Goal: Task Accomplishment & Management: Use online tool/utility

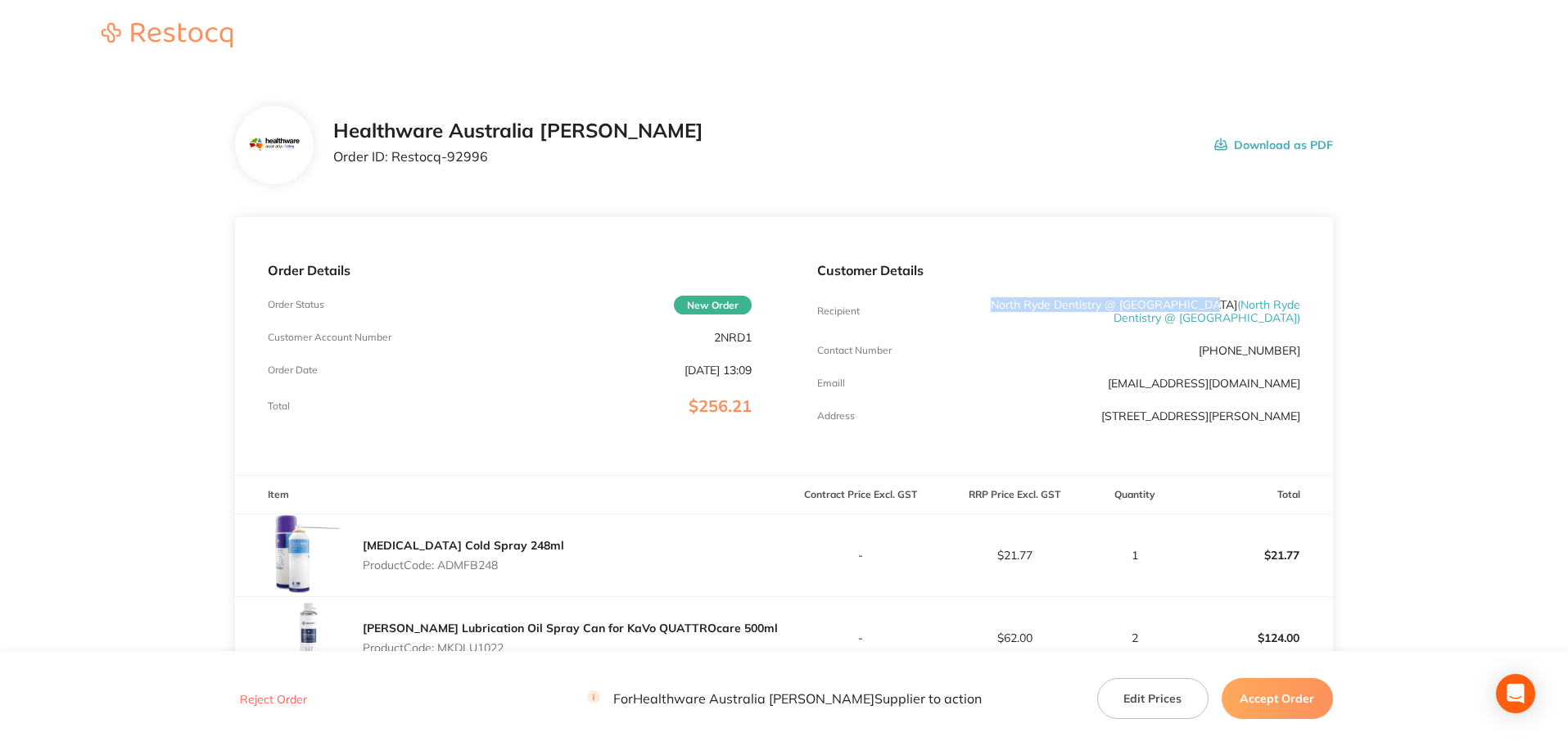
drag, startPoint x: 1232, startPoint y: 303, endPoint x: 1019, endPoint y: 303, distance: 213.0
click at [1019, 303] on p "North Ryde Dentistry @ Macquarie Park ( North Ryde Dentistry @ Macquarie Park )" at bounding box center [1138, 311] width 323 height 26
copy p "North Ryde Dentistry @ [GEOGRAPHIC_DATA]"
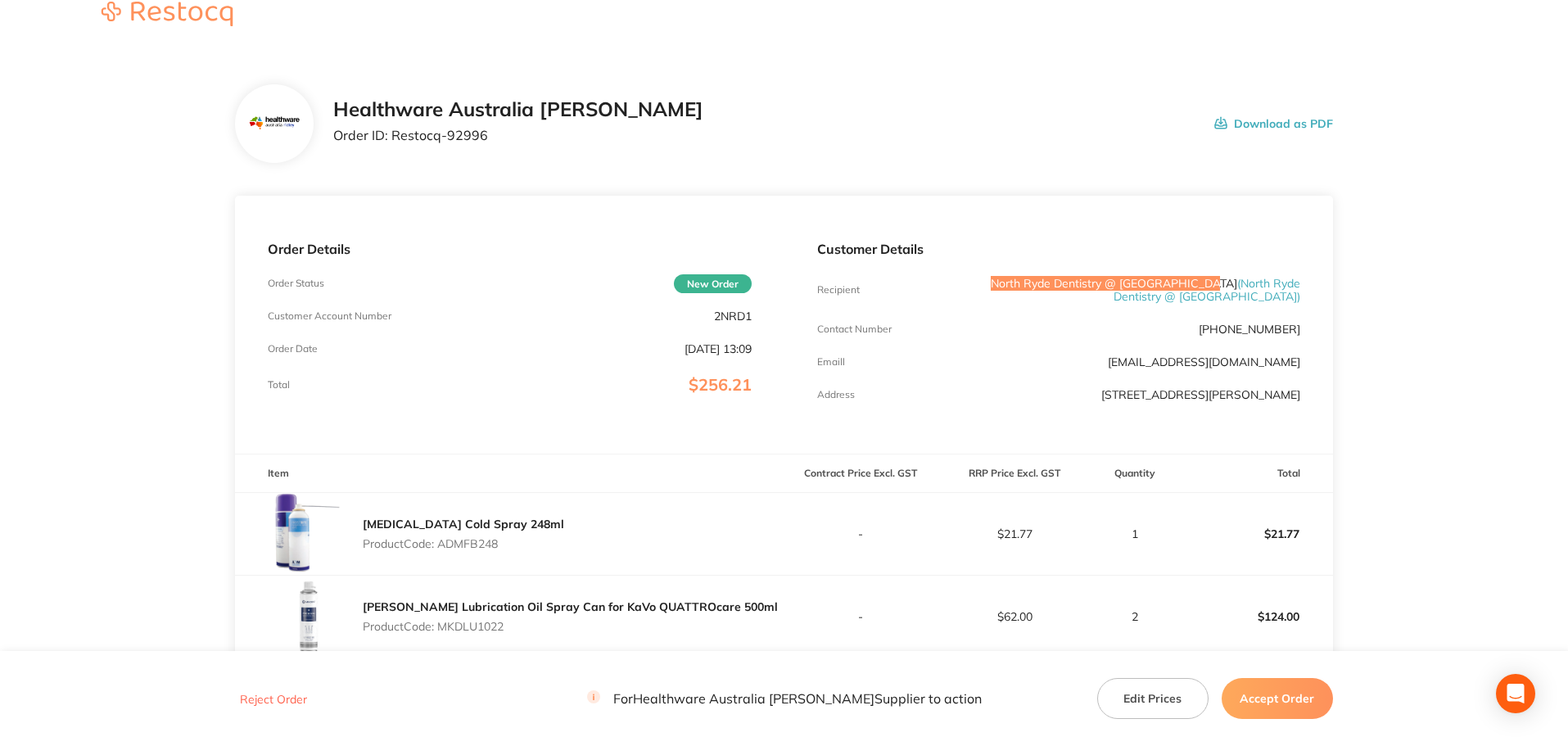
scroll to position [20, 0]
drag, startPoint x: 498, startPoint y: 145, endPoint x: 215, endPoint y: 191, distance: 286.7
click at [392, 158] on div "Healthware Australia Ridley Order ID: Restocq- 92996 Download as PDF" at bounding box center [784, 125] width 1097 height 79
copy p "Restocq- 92996"
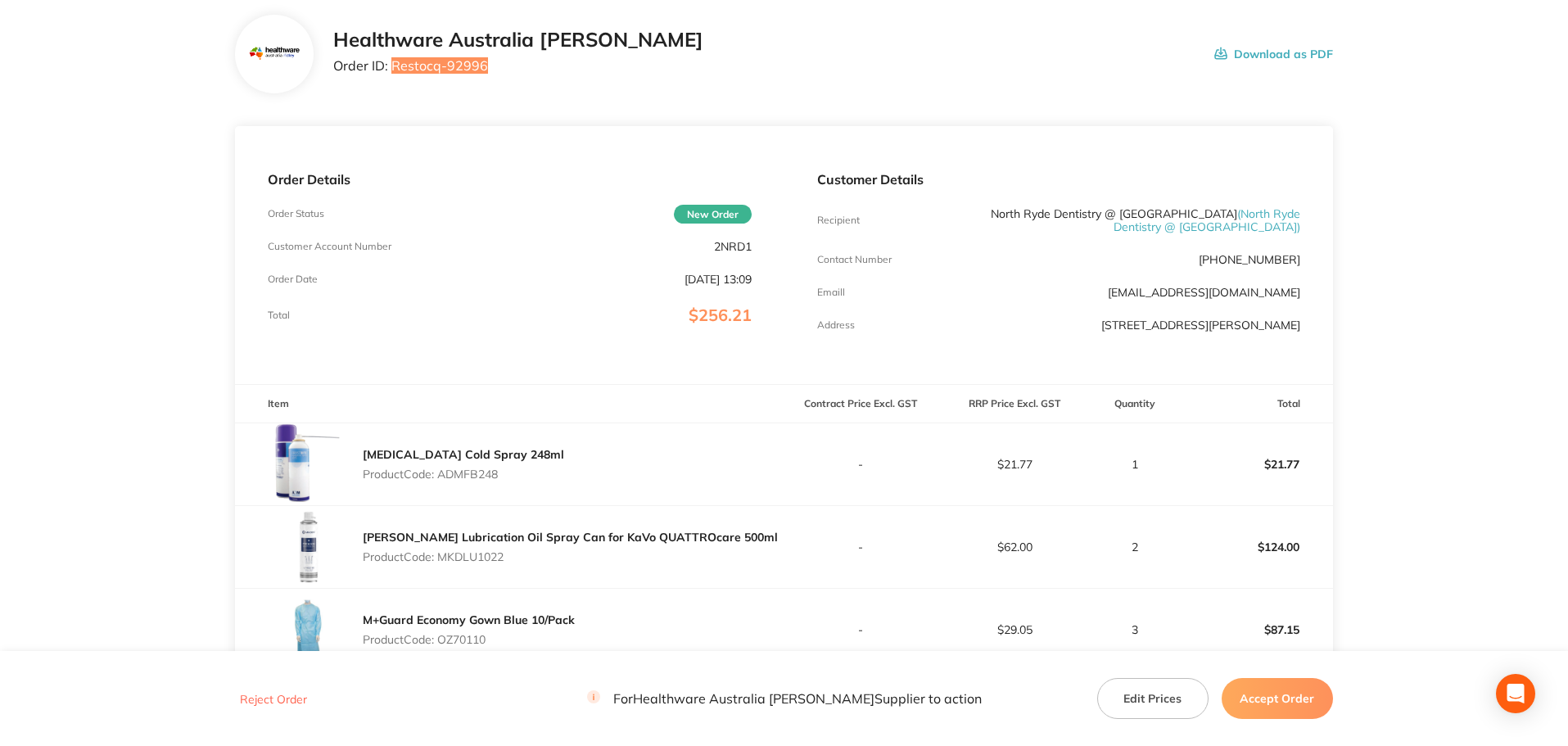
scroll to position [184, 0]
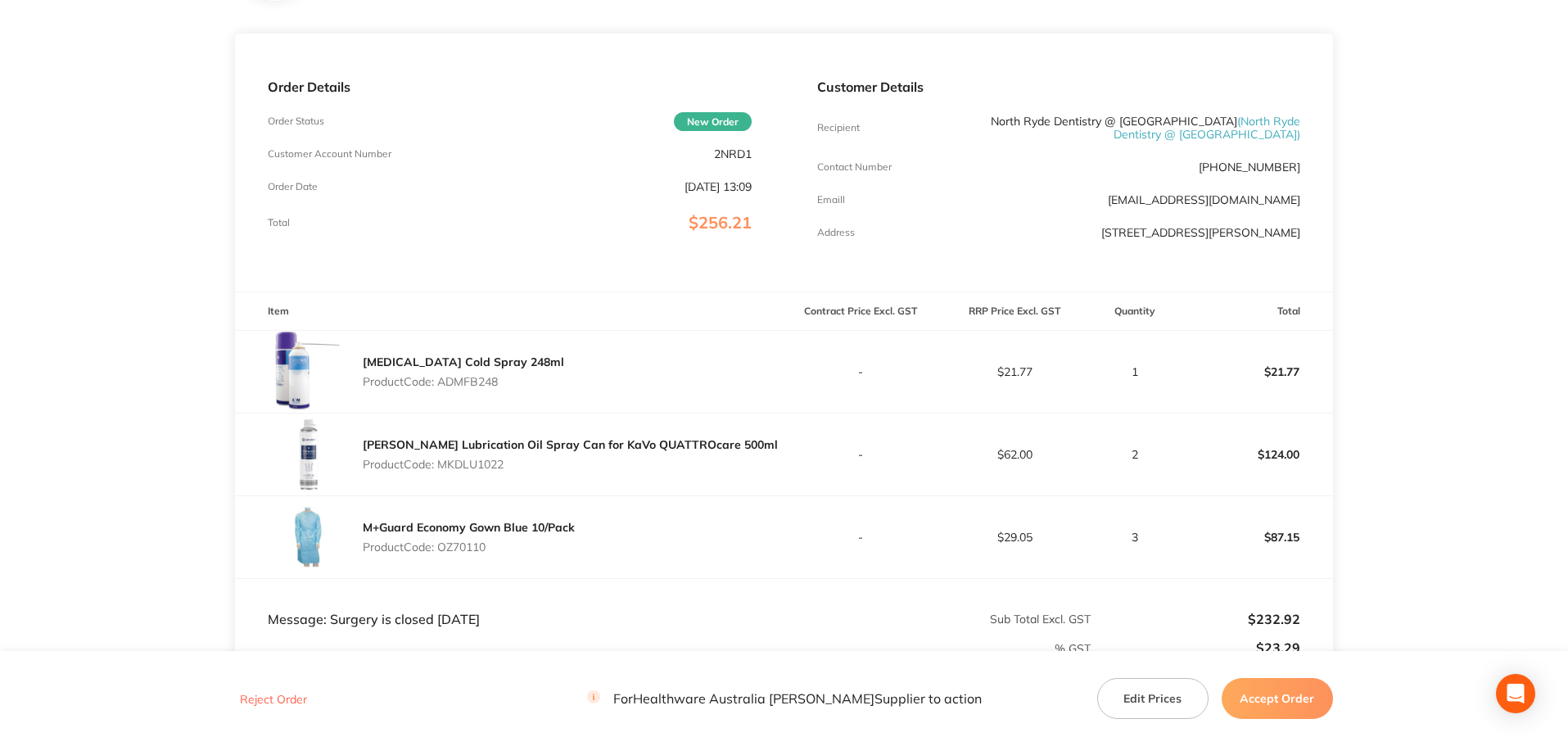
click at [483, 388] on p "Product Code: ADMFB248" at bounding box center [463, 382] width 202 height 13
copy p "ADMFB248"
click at [473, 471] on p "Product Code: MKDLU1022" at bounding box center [570, 464] width 415 height 13
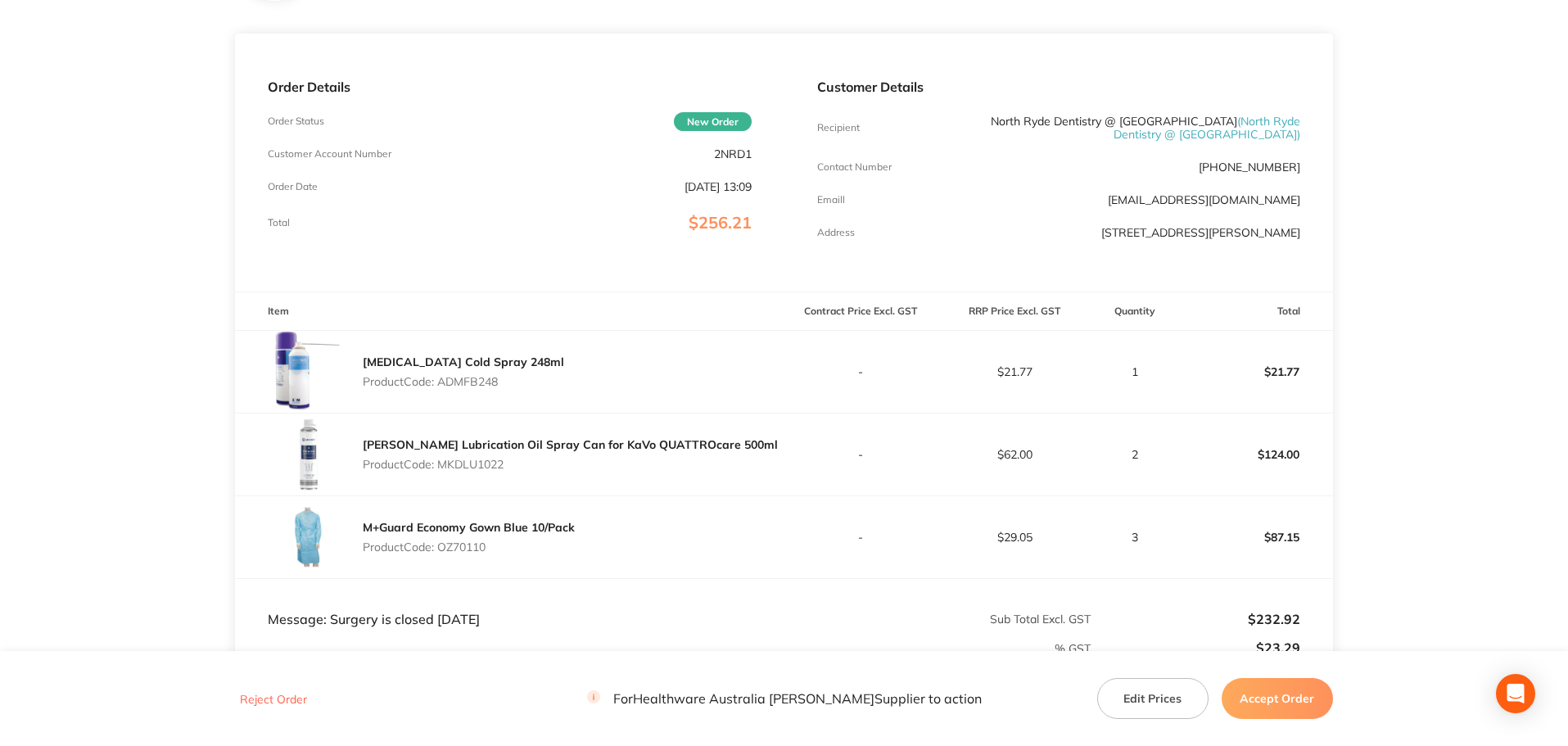
copy p "MKDLU1022"
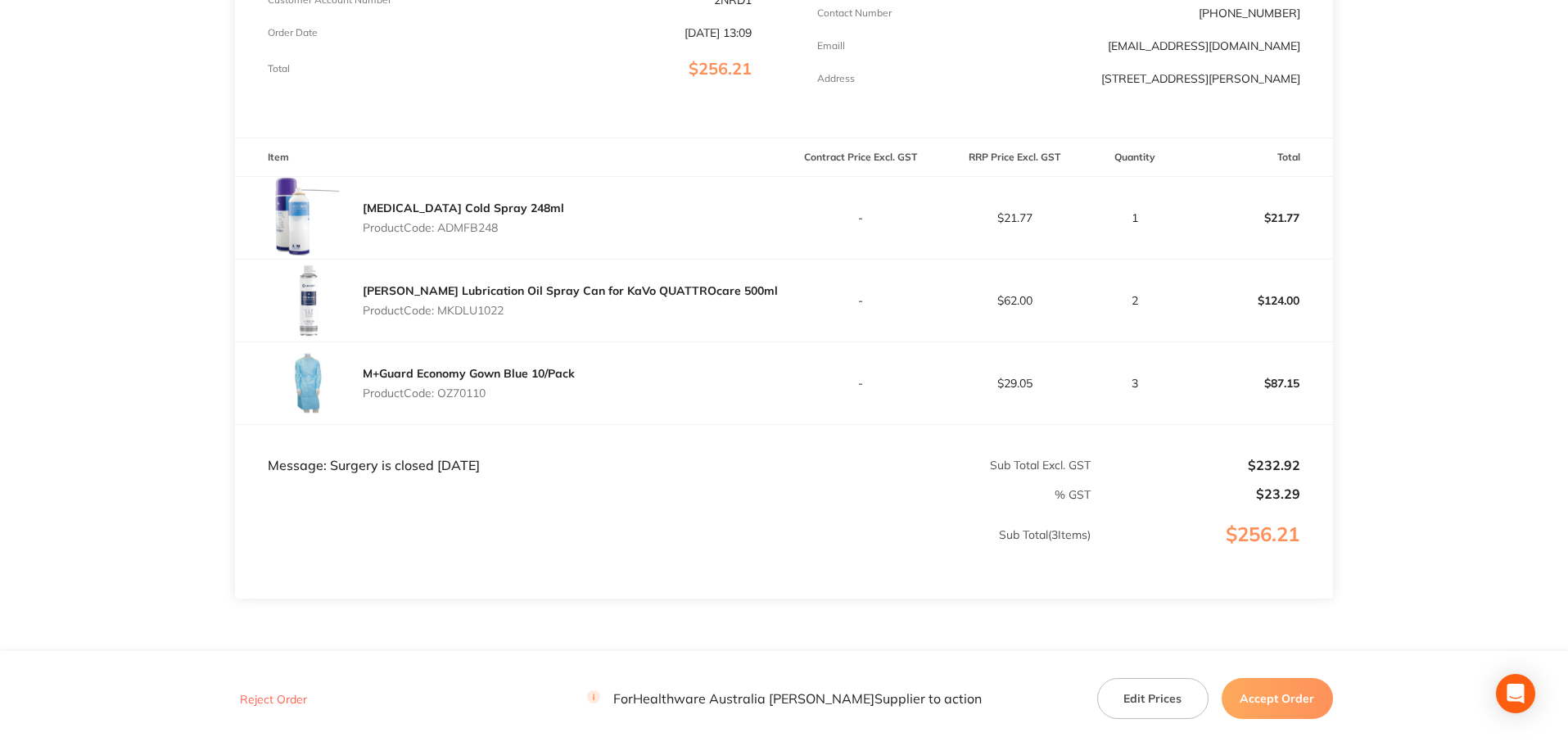
scroll to position [347, 0]
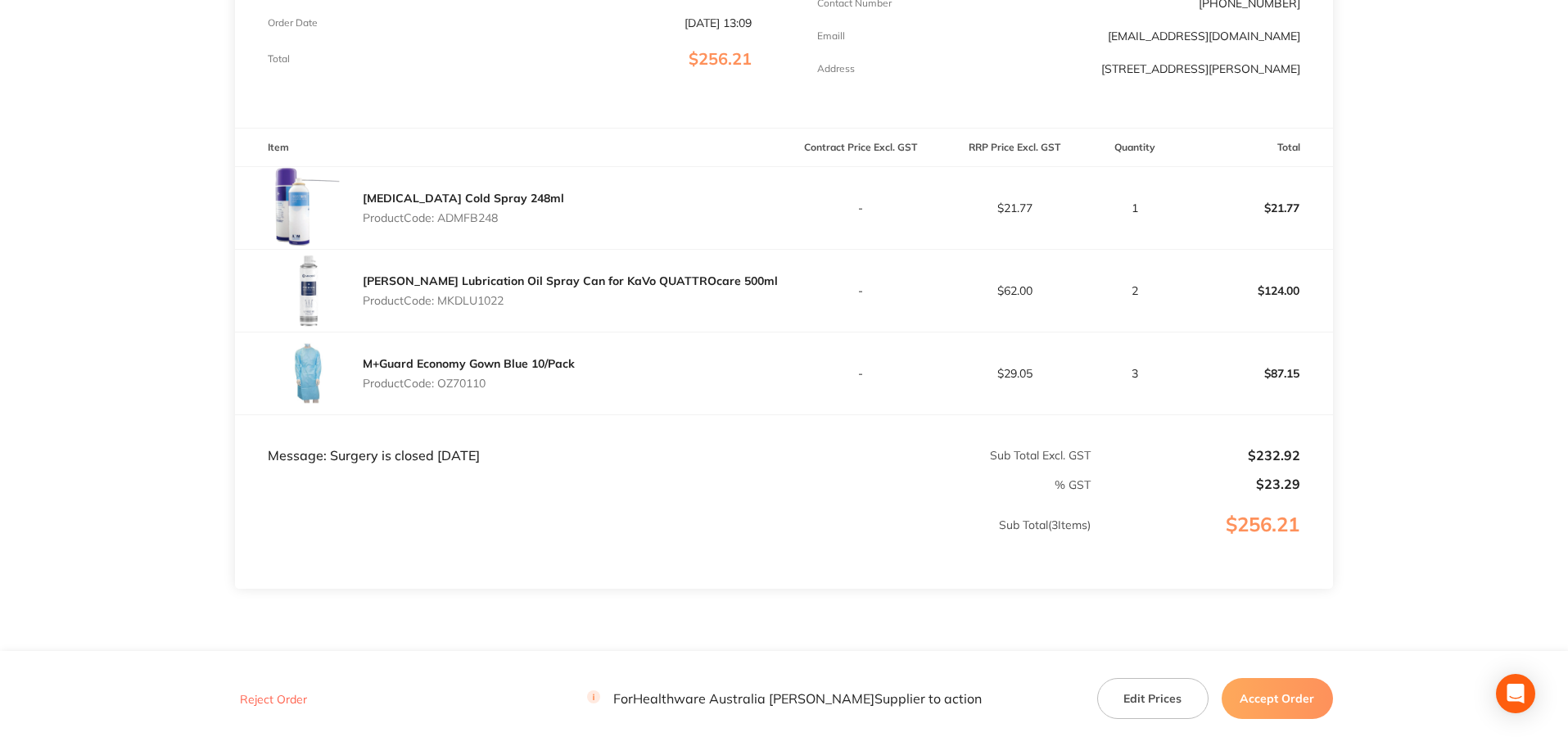
click at [462, 390] on p "Product Code: OZ70110" at bounding box center [468, 383] width 212 height 13
copy p "OZ70110"
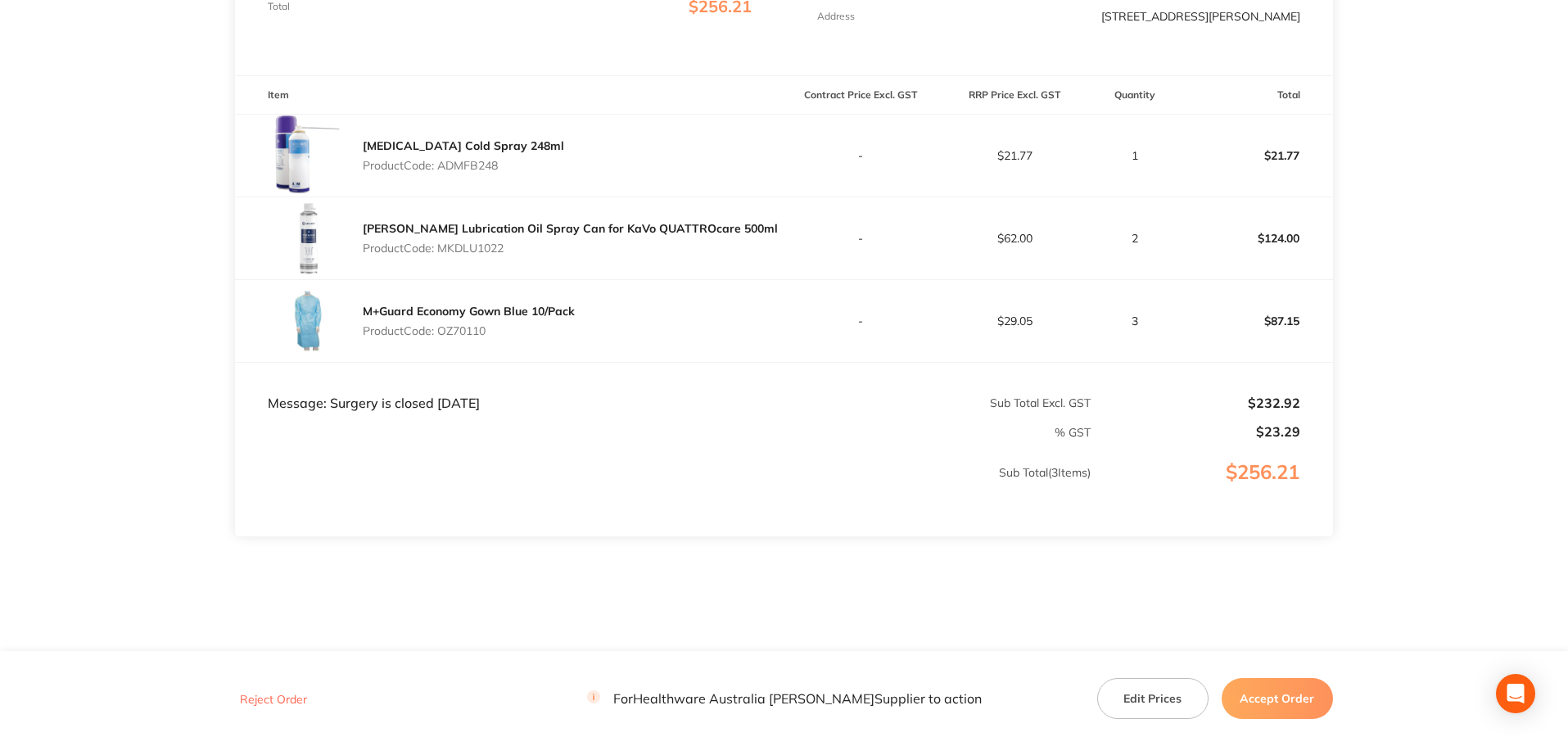
scroll to position [429, 0]
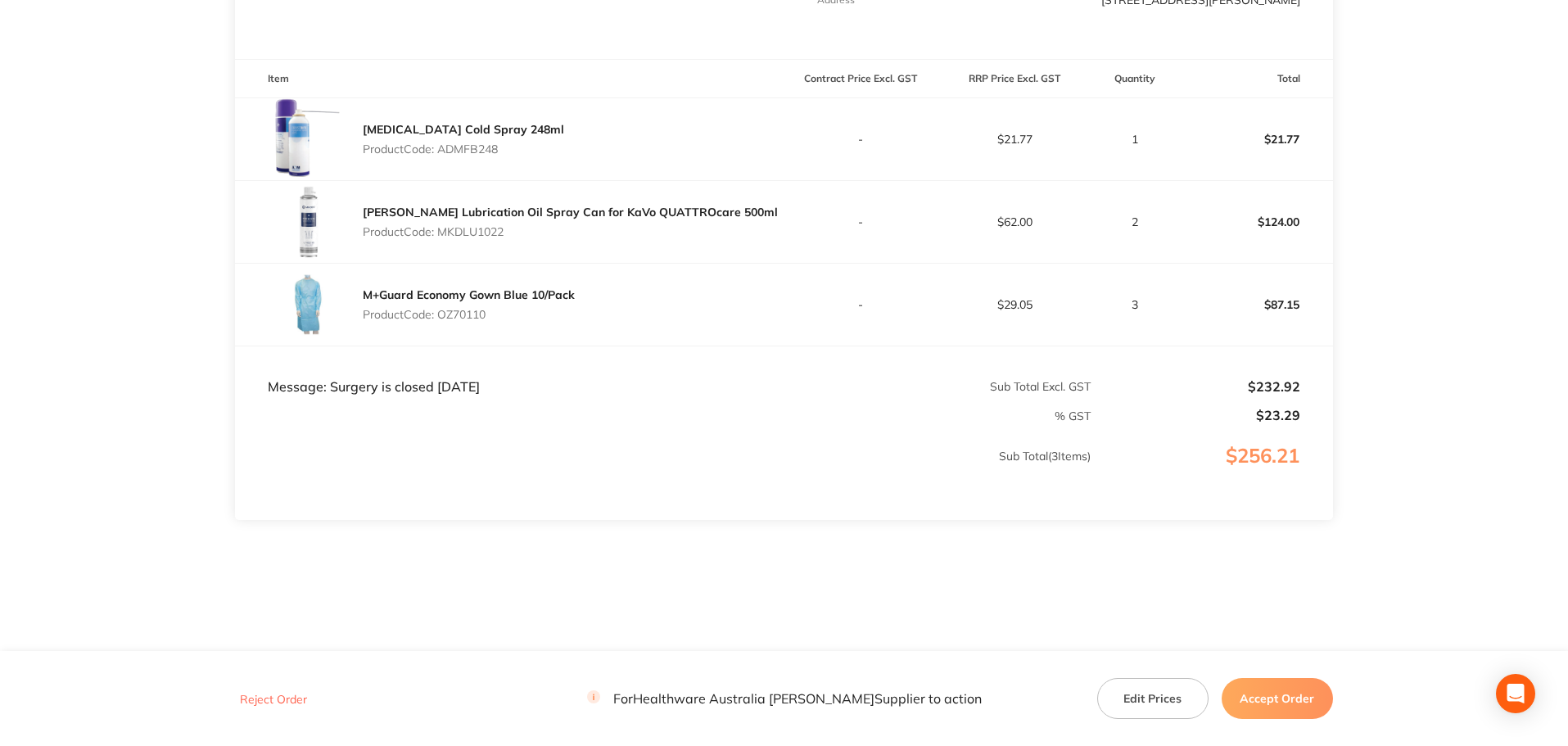
click at [1261, 699] on button "Accept Order" at bounding box center [1276, 698] width 112 height 41
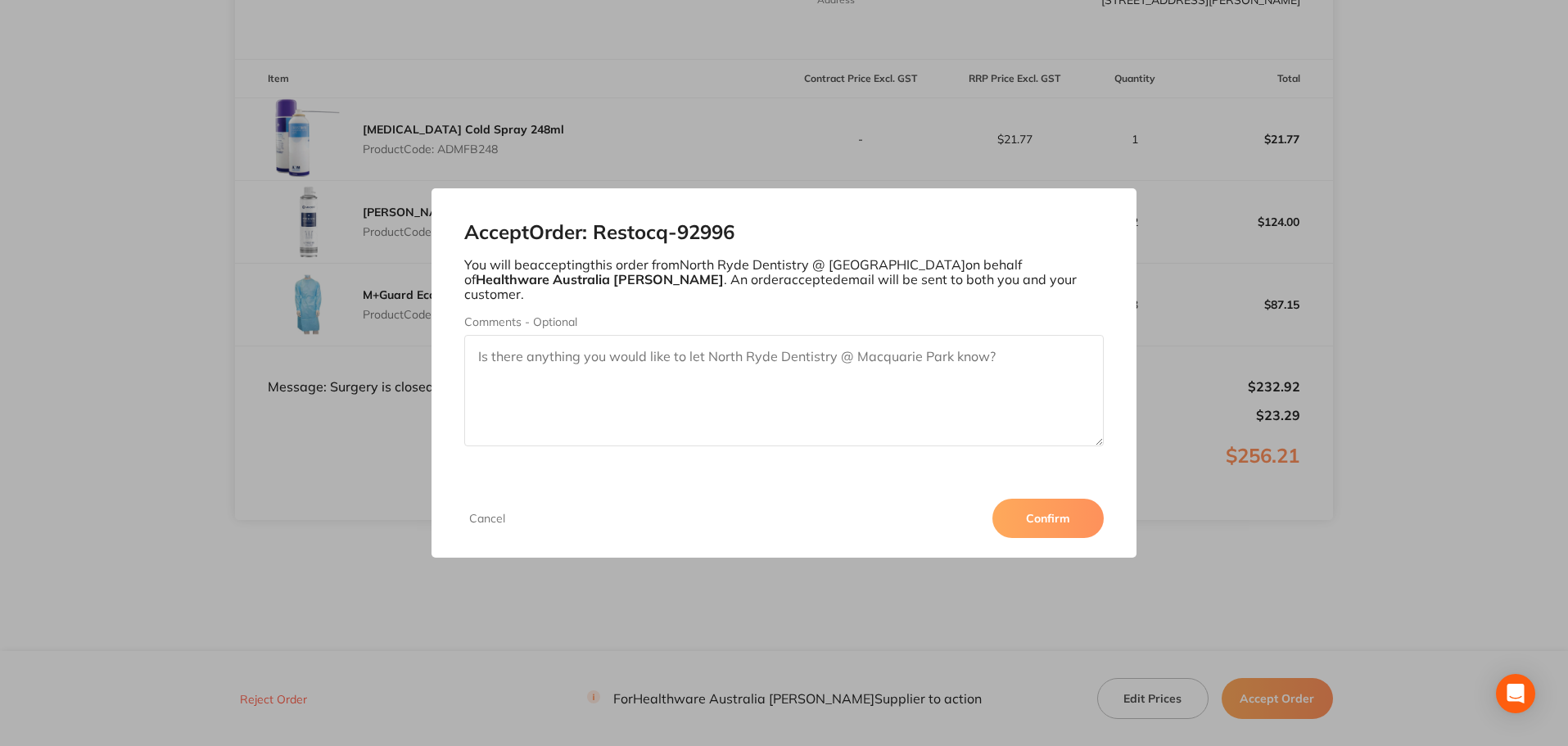
click at [1049, 511] on button "Confirm" at bounding box center [1047, 518] width 112 height 39
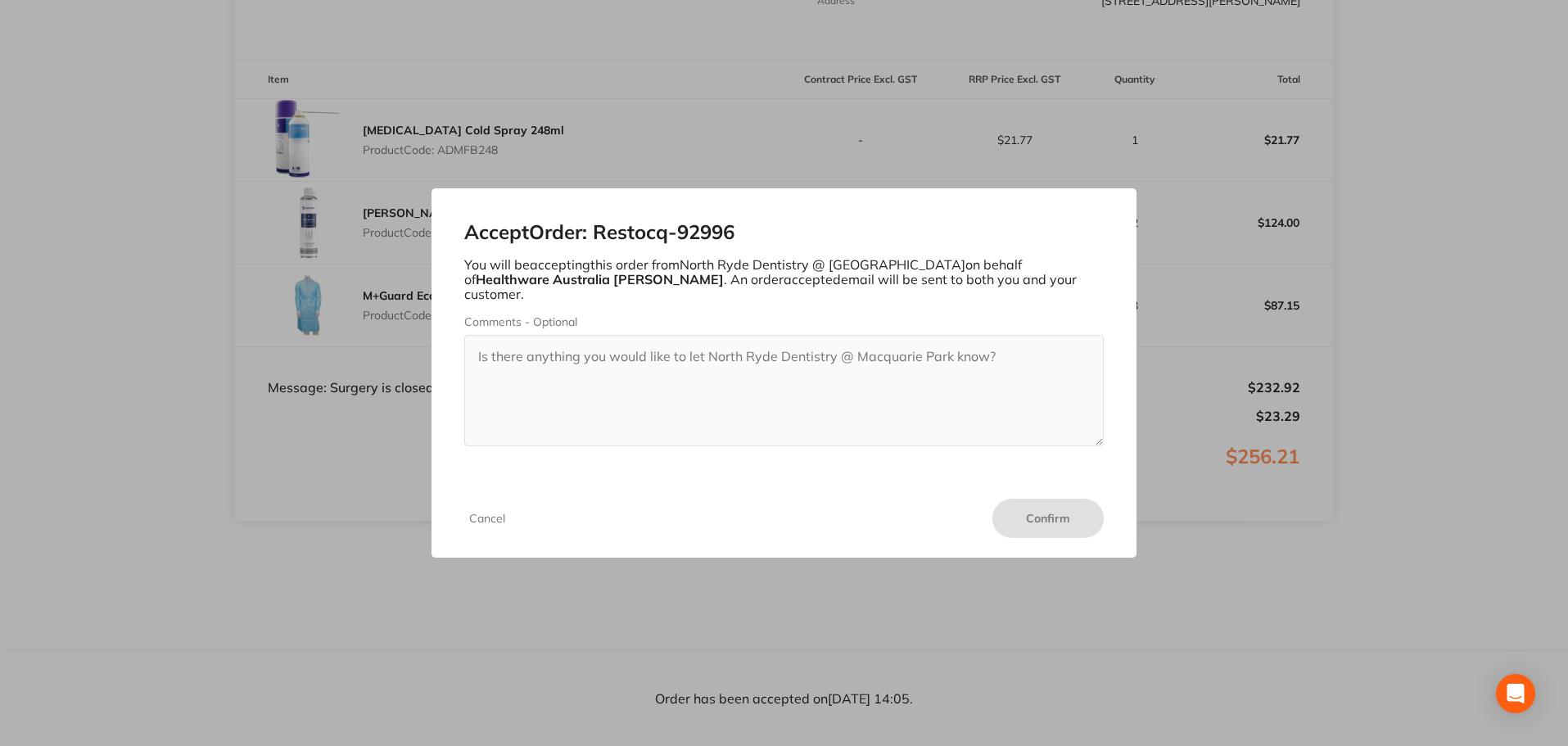
click at [482, 512] on button "Cancel" at bounding box center [487, 518] width 45 height 15
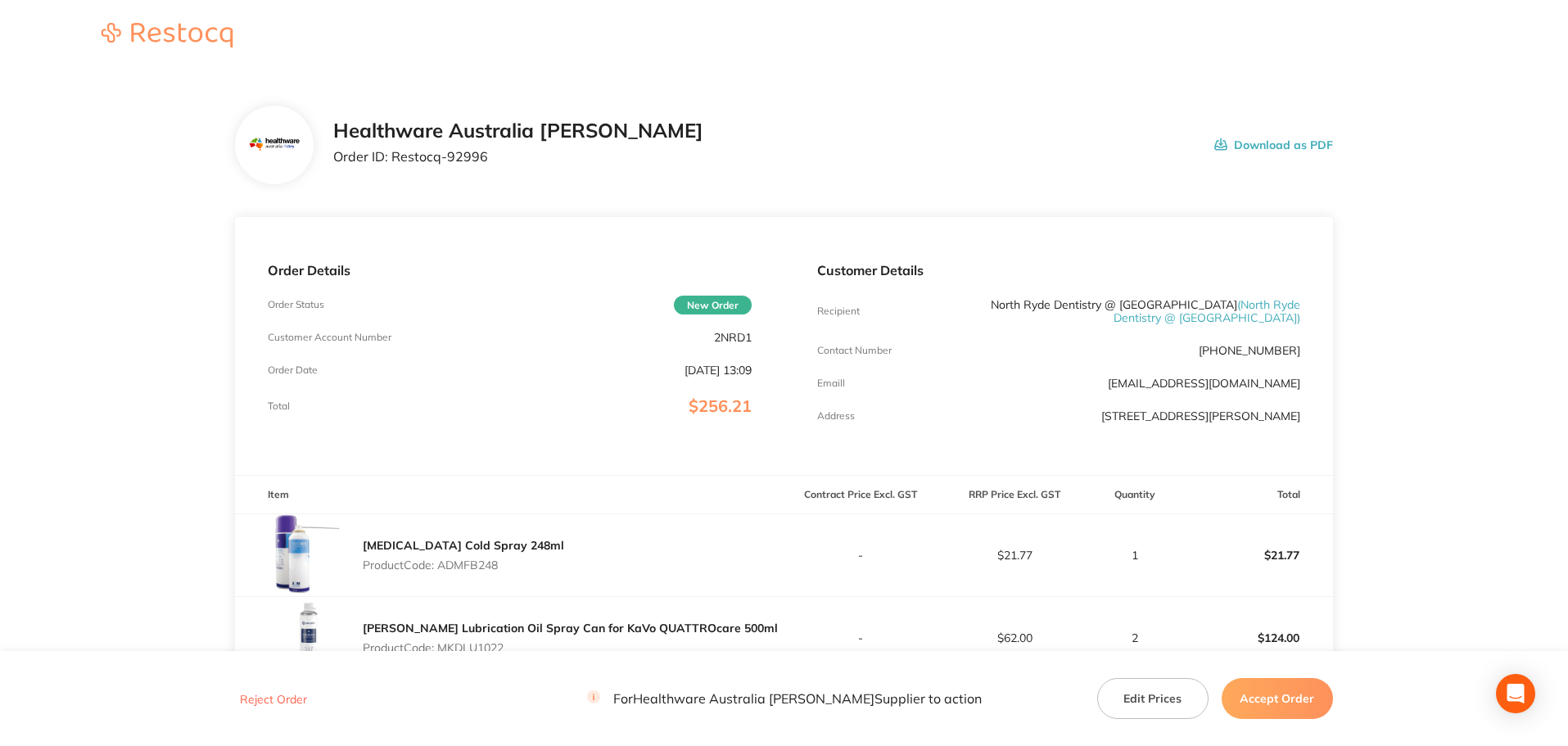
click at [1304, 701] on button "Accept Order" at bounding box center [1276, 698] width 112 height 41
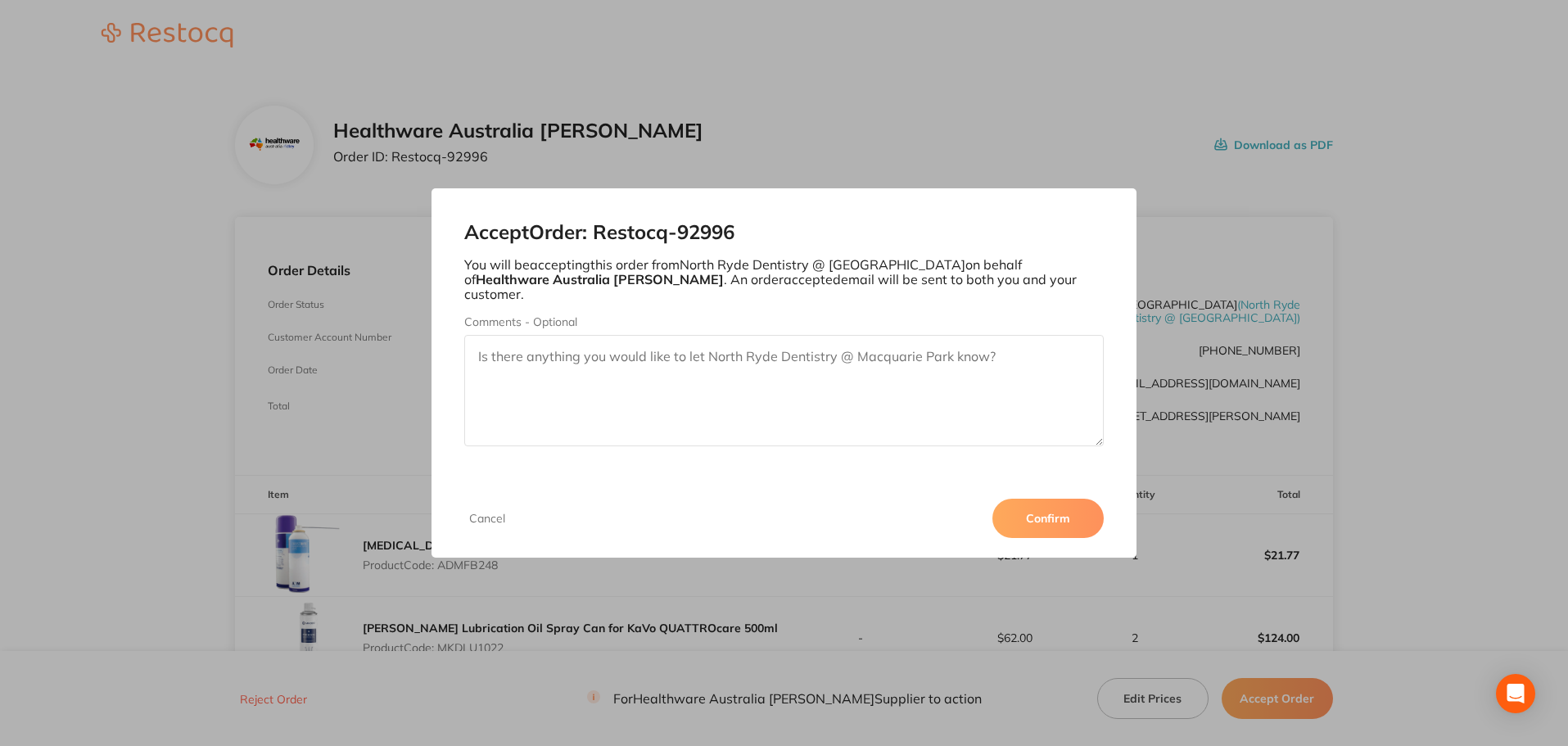
click at [1054, 513] on button "Confirm" at bounding box center [1047, 518] width 112 height 39
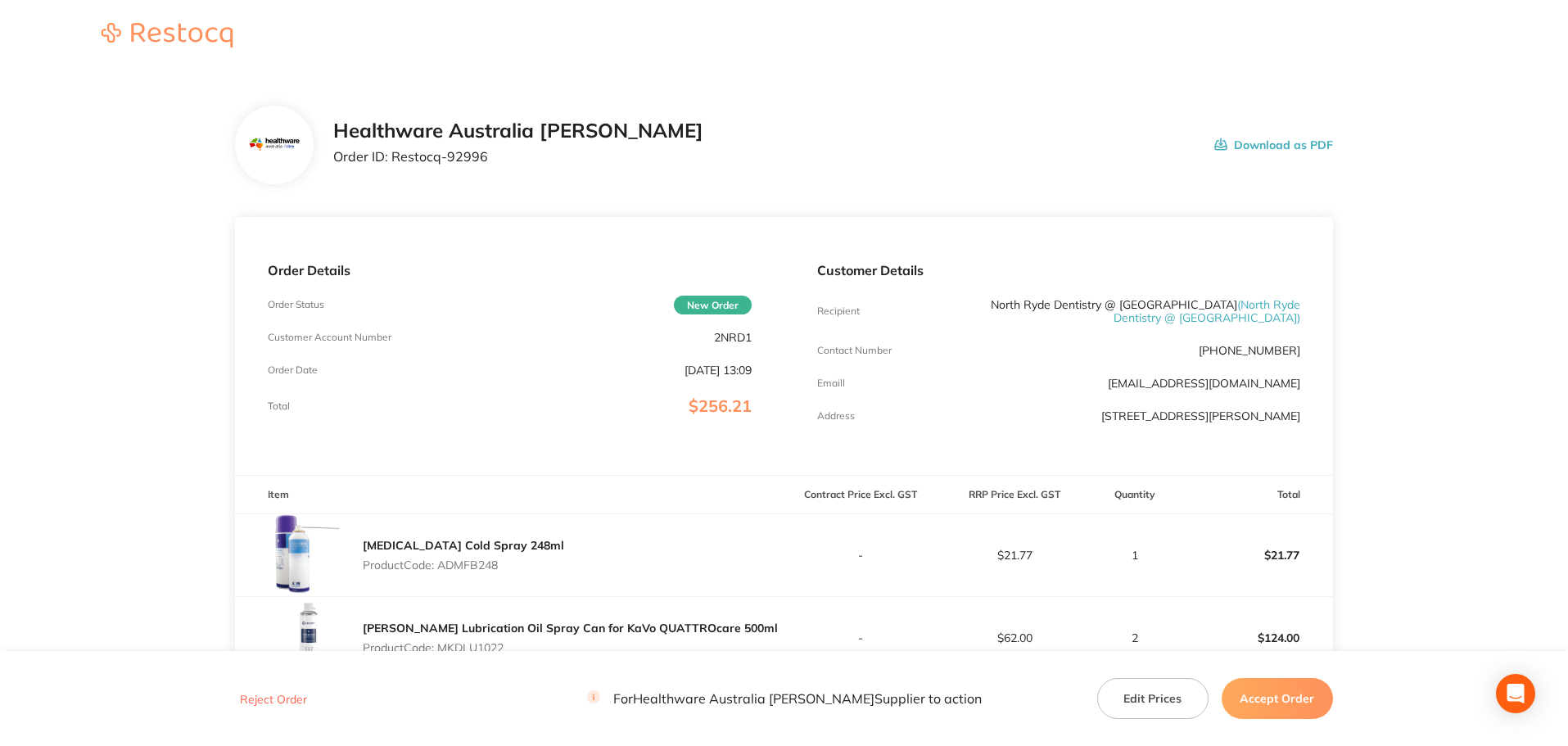
click at [1285, 697] on button "Accept Order" at bounding box center [1276, 698] width 112 height 41
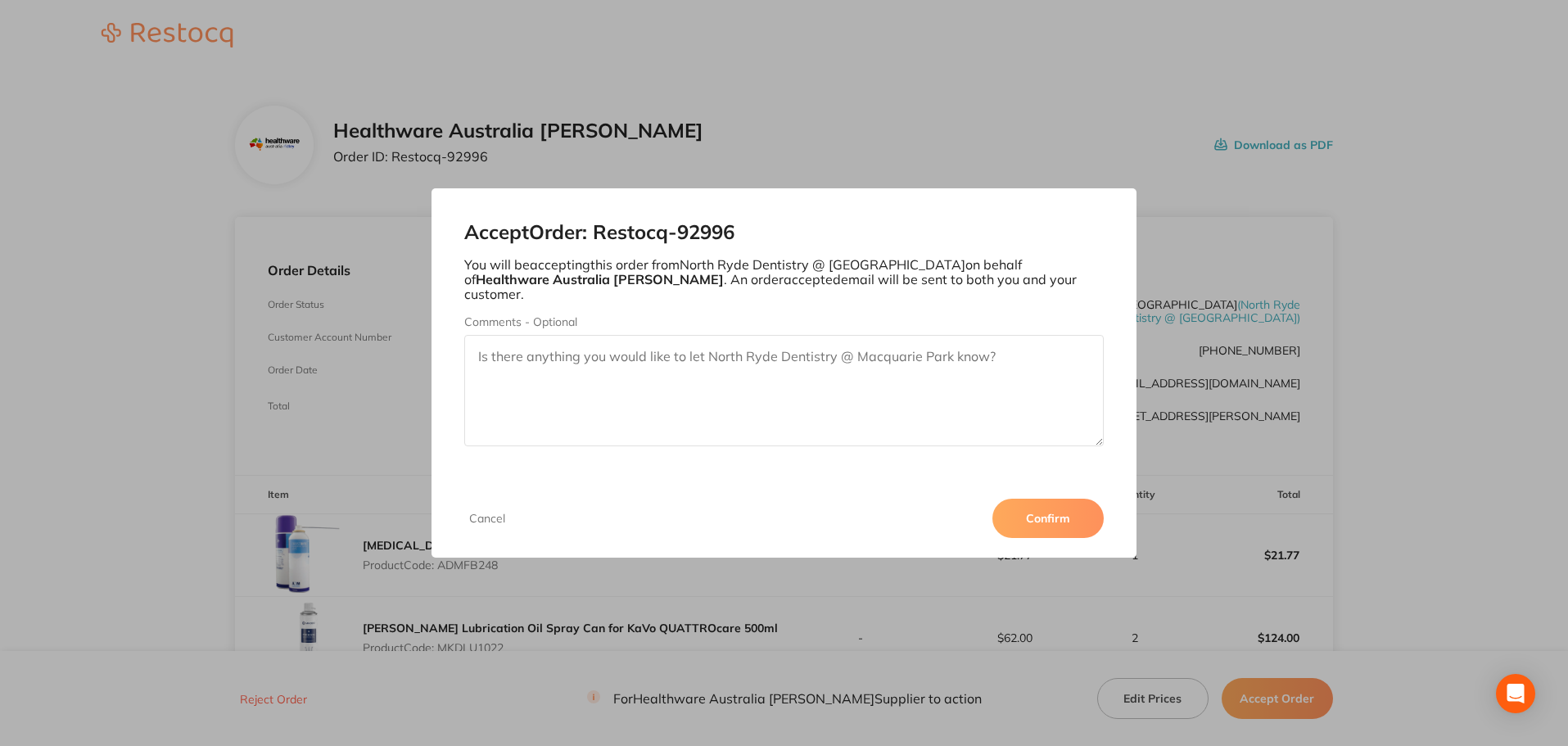
click at [491, 514] on button "Cancel" at bounding box center [487, 518] width 45 height 15
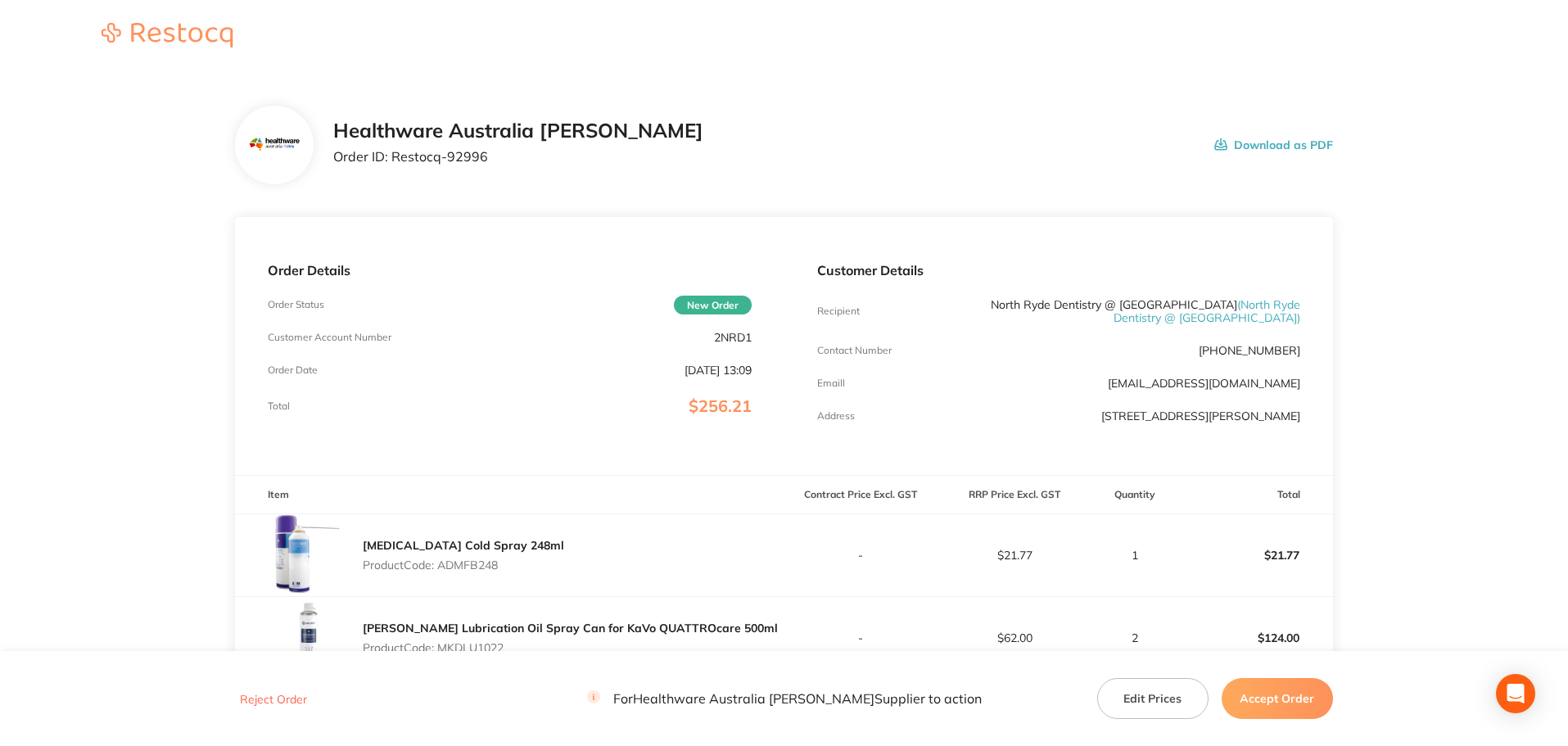
click at [1284, 695] on button "Accept Order" at bounding box center [1276, 698] width 112 height 41
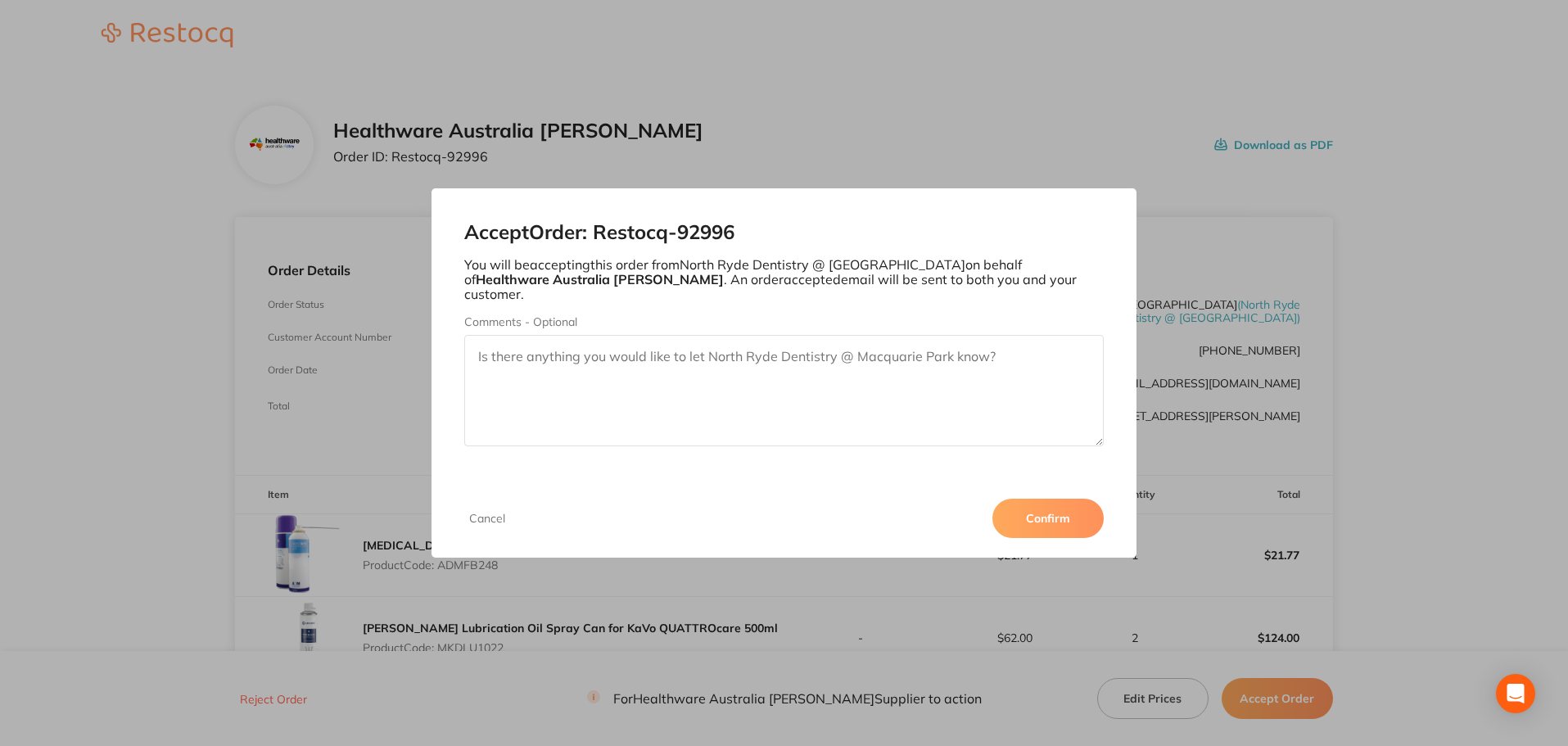
click at [1052, 514] on button "Confirm" at bounding box center [1047, 518] width 112 height 39
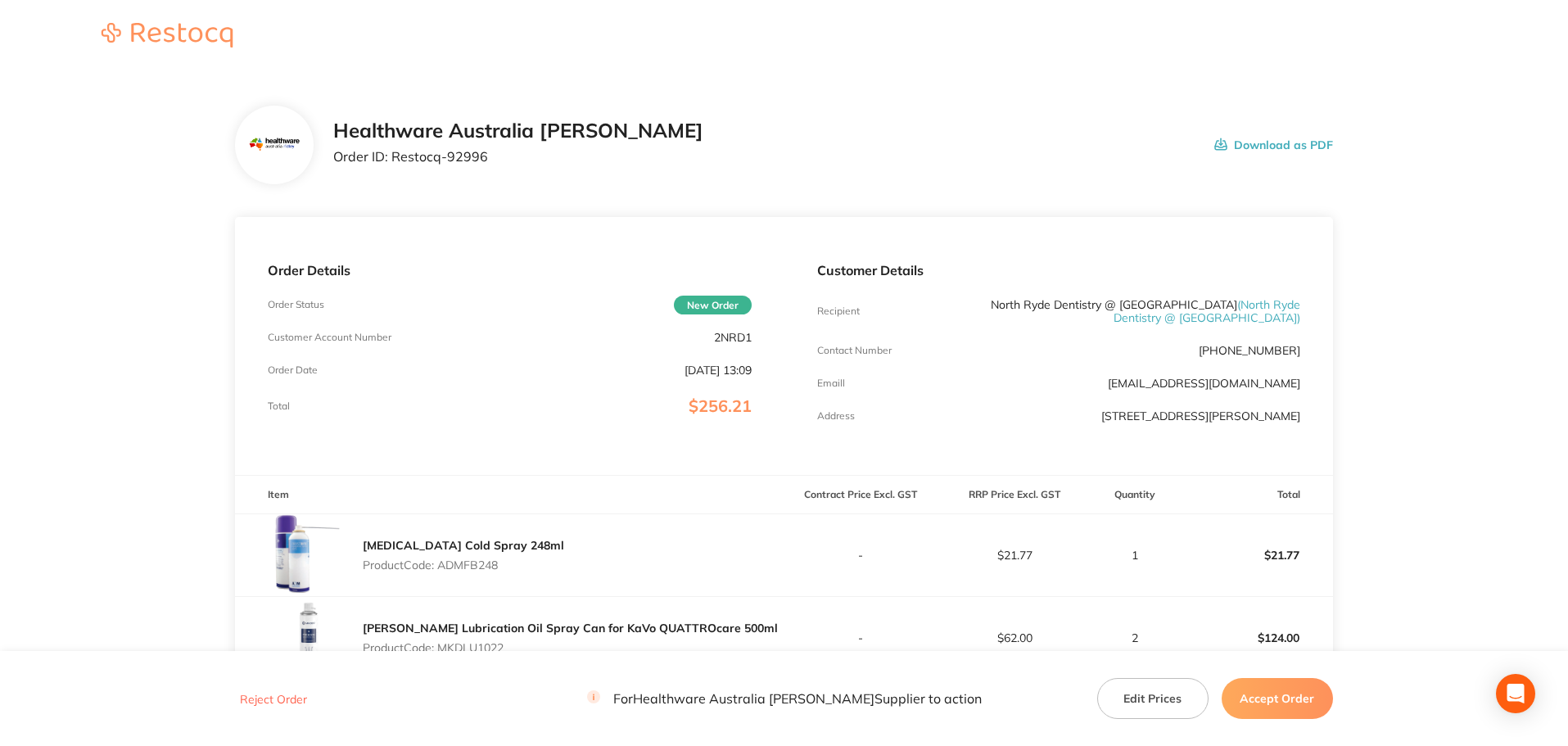
click at [1295, 707] on button "Accept Order" at bounding box center [1276, 698] width 112 height 41
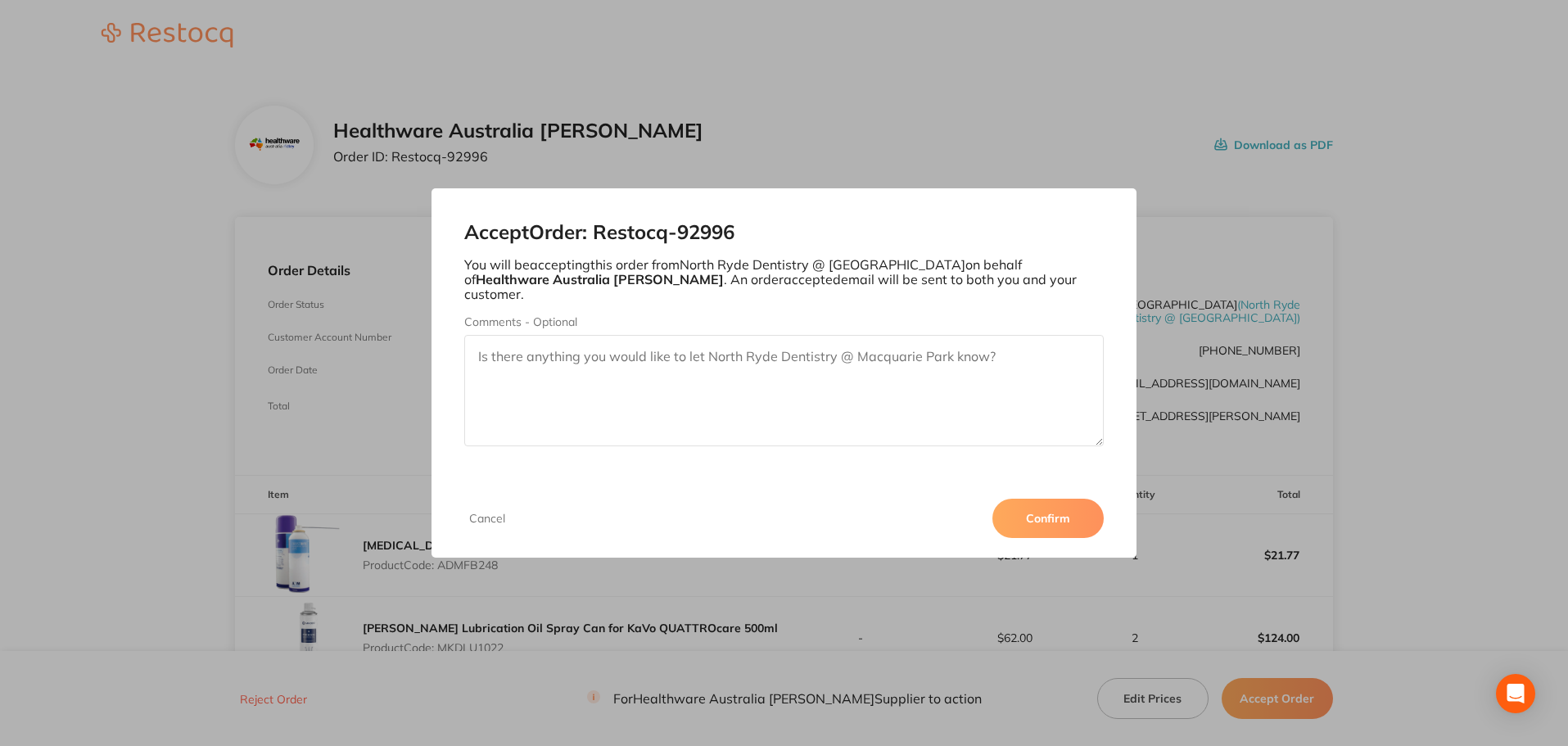
click at [1047, 499] on button "Confirm" at bounding box center [1047, 518] width 112 height 39
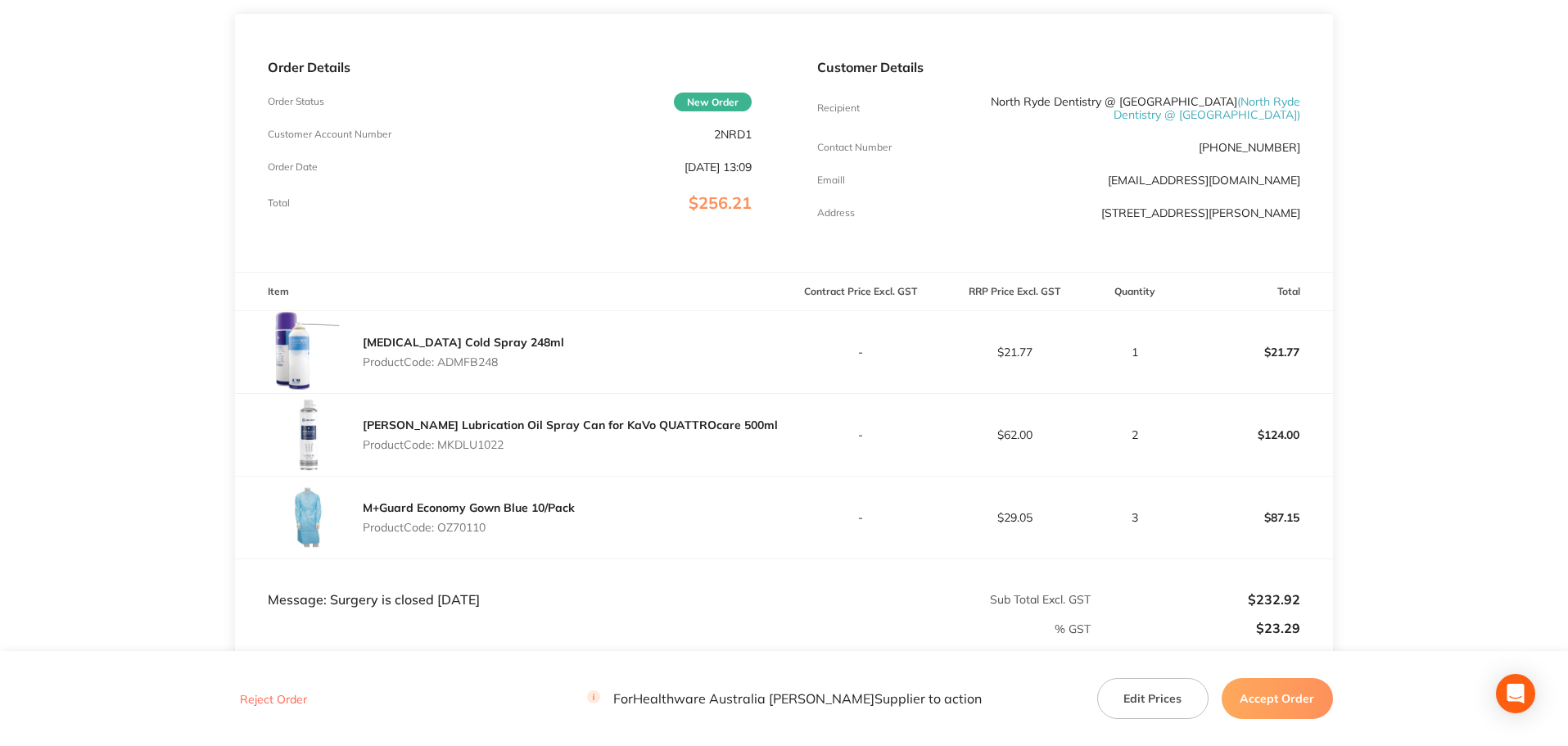
scroll to position [245, 0]
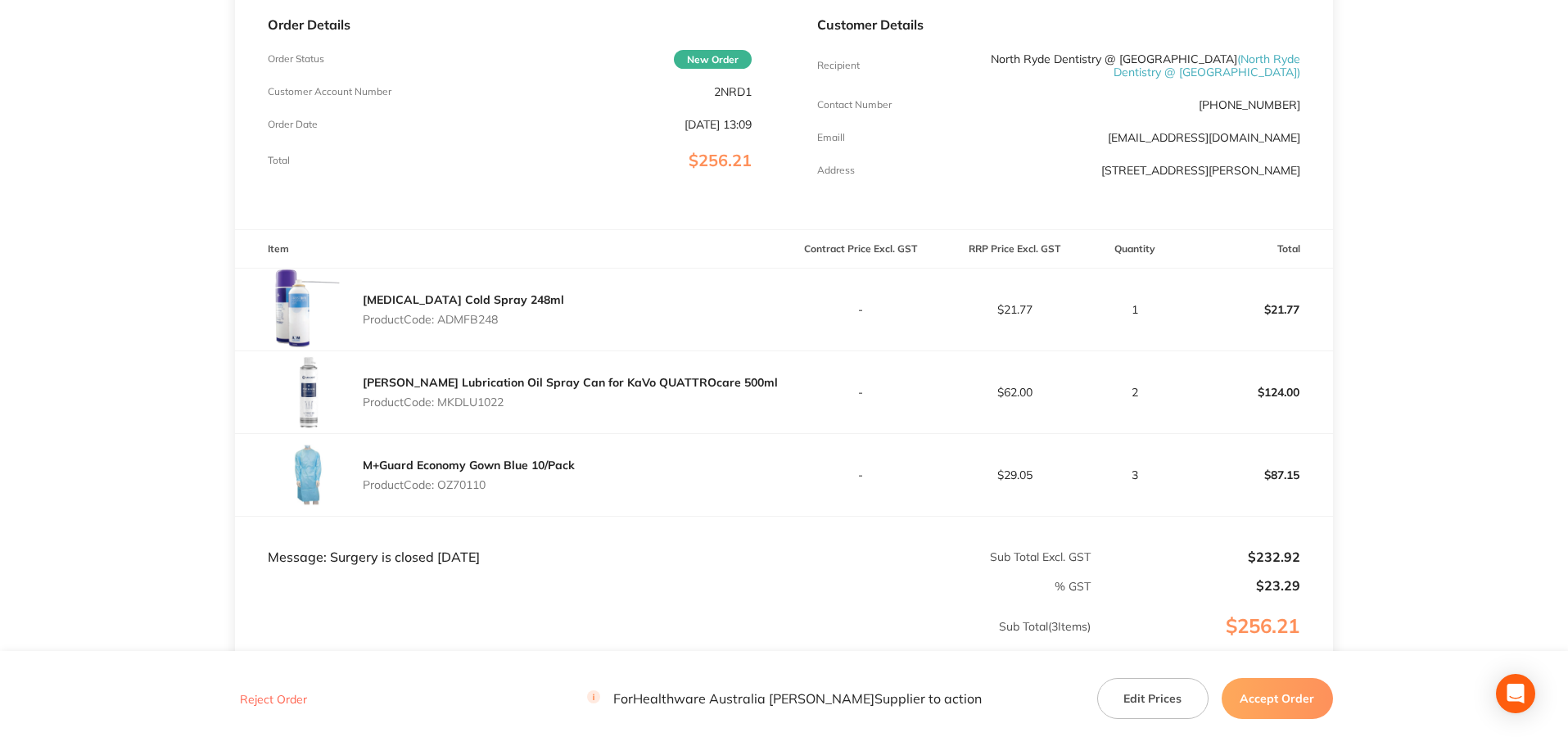
click at [1272, 711] on button "Accept Order" at bounding box center [1276, 698] width 112 height 41
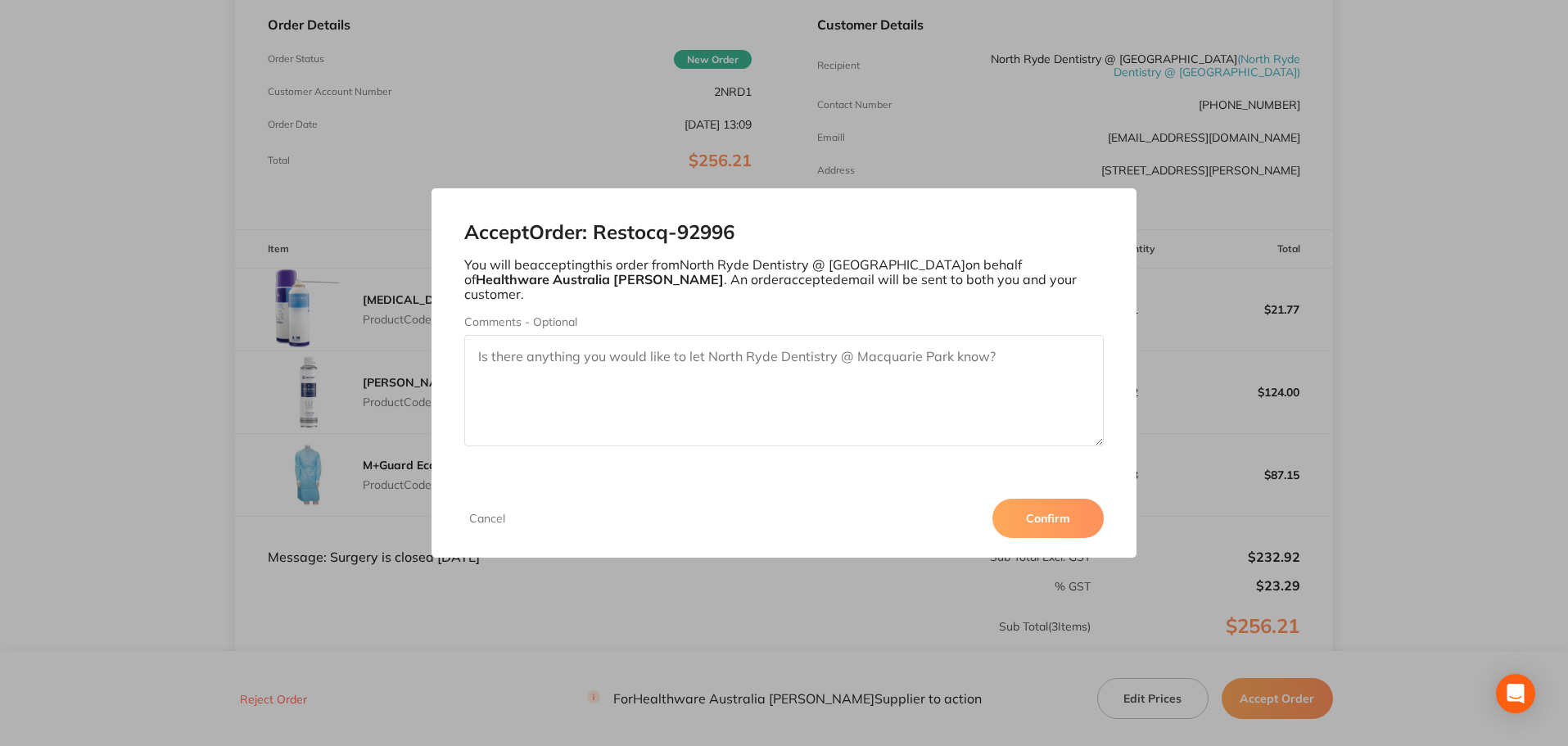
click at [1061, 508] on button "Confirm" at bounding box center [1047, 518] width 112 height 39
